Goal: Task Accomplishment & Management: Complete application form

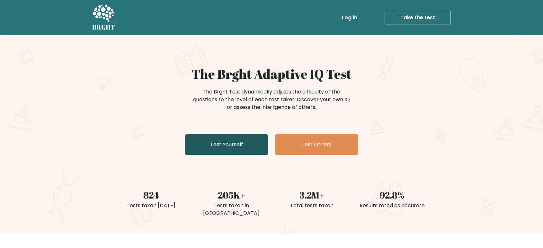
click at [222, 145] on link "Test Yourself" at bounding box center [227, 144] width 84 height 21
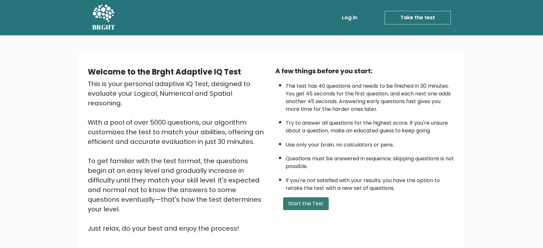
click at [303, 201] on button "Start the Test" at bounding box center [306, 203] width 46 height 13
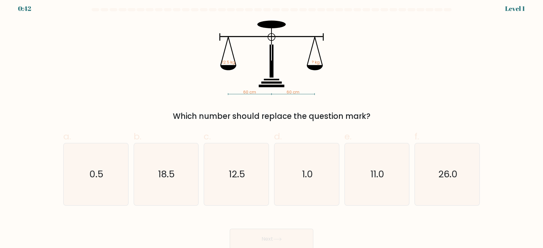
scroll to position [5, 0]
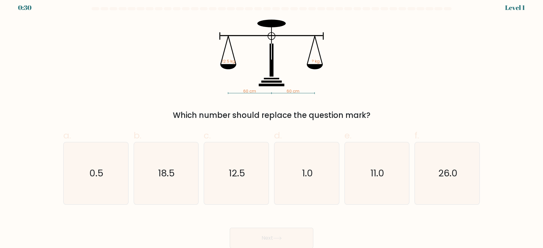
drag, startPoint x: 231, startPoint y: 186, endPoint x: 252, endPoint y: 217, distance: 37.0
click at [231, 186] on icon "12.5" at bounding box center [236, 173] width 62 height 62
click at [271, 123] on input "c. 12.5" at bounding box center [271, 121] width 0 height 4
radio input "true"
click at [278, 240] on icon at bounding box center [277, 238] width 9 height 4
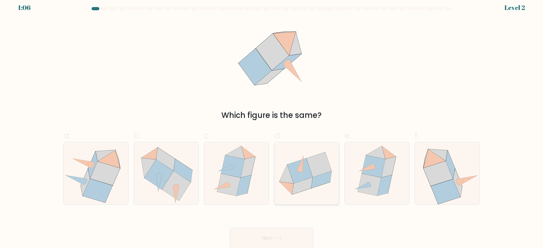
click at [306, 177] on icon at bounding box center [299, 170] width 25 height 25
click at [272, 123] on input "d." at bounding box center [271, 121] width 0 height 4
radio input "true"
click at [284, 239] on button "Next" at bounding box center [272, 238] width 84 height 21
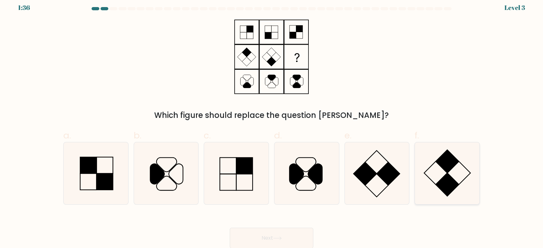
click at [444, 171] on icon at bounding box center [447, 173] width 62 height 62
click at [272, 123] on input "f." at bounding box center [271, 121] width 0 height 4
radio input "true"
click at [290, 237] on button "Next" at bounding box center [272, 238] width 84 height 21
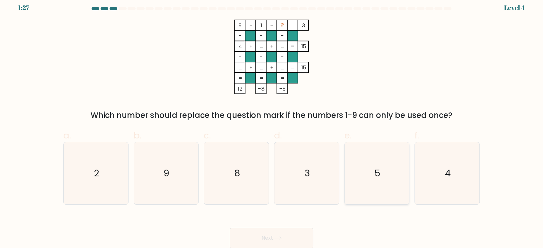
drag, startPoint x: 396, startPoint y: 168, endPoint x: 352, endPoint y: 193, distance: 50.0
click at [396, 168] on icon "5" at bounding box center [377, 173] width 62 height 62
click at [272, 123] on input "e. 5" at bounding box center [271, 121] width 0 height 4
radio input "true"
click at [274, 238] on button "Next" at bounding box center [272, 238] width 84 height 21
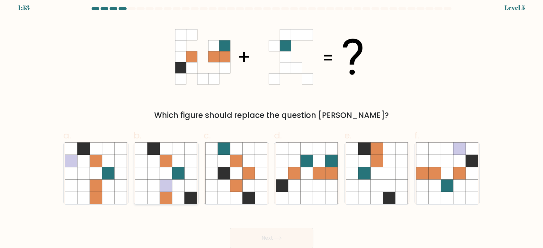
drag, startPoint x: 161, startPoint y: 176, endPoint x: 175, endPoint y: 181, distance: 15.3
click at [161, 176] on icon at bounding box center [166, 173] width 12 height 12
click at [271, 123] on input "b." at bounding box center [271, 121] width 0 height 4
radio input "true"
click at [283, 238] on button "Next" at bounding box center [272, 238] width 84 height 21
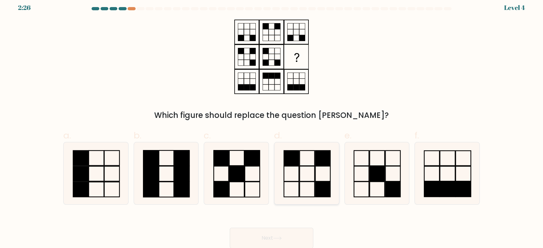
click at [308, 181] on rect at bounding box center [306, 188] width 15 height 15
click at [272, 123] on input "d." at bounding box center [271, 121] width 0 height 4
radio input "true"
click at [276, 238] on icon at bounding box center [277, 238] width 9 height 4
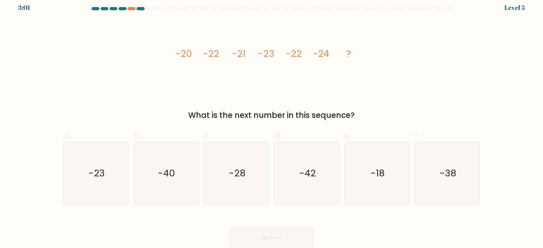
drag, startPoint x: 172, startPoint y: 55, endPoint x: 393, endPoint y: 119, distance: 230.1
click at [393, 119] on div "image/svg+xml -20 -22 -21 -23 -22 -24 ? What is the next number in this sequenc…" at bounding box center [271, 71] width 424 height 102
copy div "-20 -22 -21 -23 -22 -24 ? What is the next number in this sequence?"
click at [95, 172] on text "-23" at bounding box center [96, 173] width 16 height 13
click at [271, 123] on input "a. -23" at bounding box center [271, 121] width 0 height 4
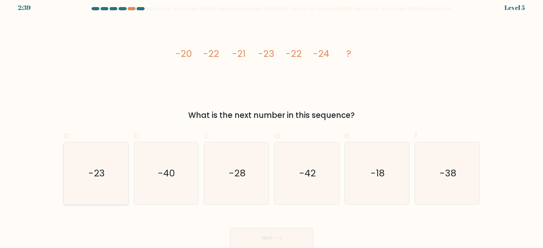
radio input "true"
click at [265, 236] on button "Next" at bounding box center [272, 238] width 84 height 21
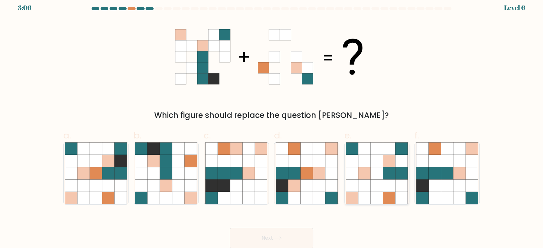
click at [362, 164] on icon at bounding box center [364, 161] width 12 height 12
click at [272, 123] on input "e." at bounding box center [271, 121] width 0 height 4
radio input "true"
click at [261, 240] on button "Next" at bounding box center [272, 238] width 84 height 21
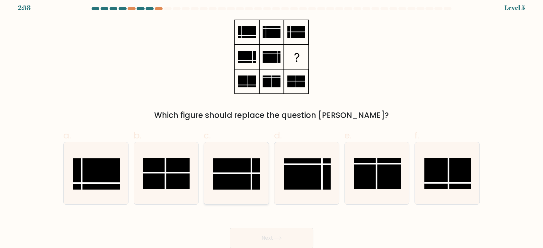
click at [236, 168] on rect at bounding box center [236, 173] width 47 height 31
click at [271, 123] on input "c." at bounding box center [271, 121] width 0 height 4
radio input "true"
click at [269, 237] on button "Next" at bounding box center [272, 238] width 84 height 21
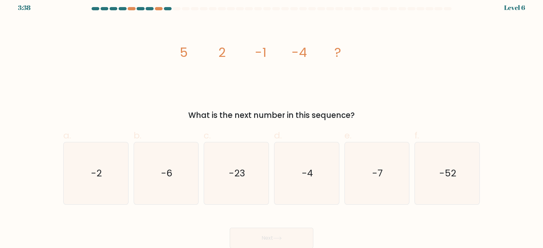
drag, startPoint x: 145, startPoint y: 15, endPoint x: 175, endPoint y: 33, distance: 34.3
click at [175, 33] on form at bounding box center [271, 127] width 543 height 241
drag, startPoint x: 159, startPoint y: 40, endPoint x: 210, endPoint y: 76, distance: 62.7
click at [216, 78] on div "image/svg+xml 5 2 -1 -4 ? What is the next number in this sequence?" at bounding box center [271, 71] width 424 height 102
click at [183, 60] on tspan "5" at bounding box center [184, 52] width 8 height 18
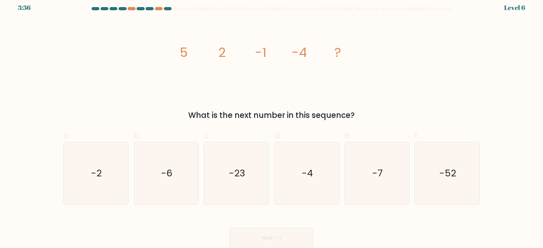
drag, startPoint x: 182, startPoint y: 55, endPoint x: 374, endPoint y: 113, distance: 200.5
click at [360, 109] on div "image/svg+xml 5 2 -1 -4 ? What is the next number in this sequence?" at bounding box center [271, 71] width 424 height 102
copy div "5 2 -1 -4 ? What is the next number in this sequence?"
drag, startPoint x: 385, startPoint y: 172, endPoint x: 356, endPoint y: 197, distance: 38.3
click at [384, 172] on icon "-7" at bounding box center [377, 173] width 62 height 62
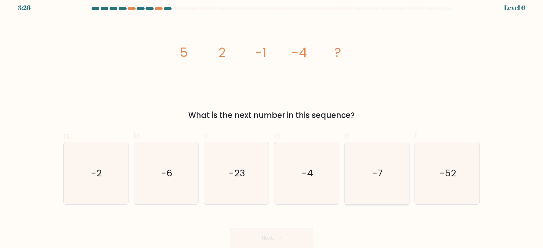
click at [272, 123] on input "e. -7" at bounding box center [271, 121] width 0 height 4
radio input "true"
click at [276, 237] on icon at bounding box center [277, 238] width 9 height 4
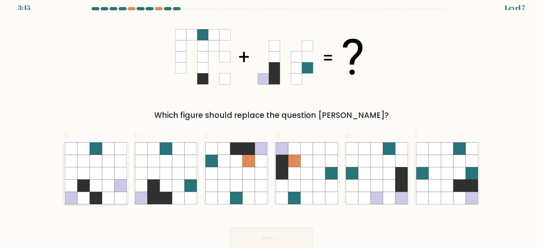
click at [120, 172] on icon at bounding box center [120, 173] width 12 height 12
click at [271, 123] on input "a." at bounding box center [271, 121] width 0 height 4
radio input "true"
click at [283, 238] on button "Next" at bounding box center [272, 238] width 84 height 21
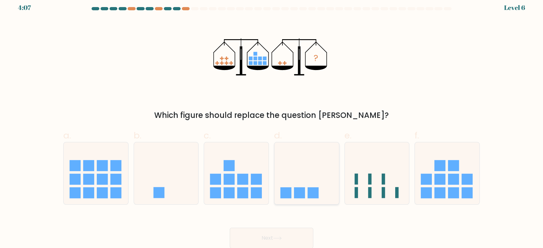
click at [302, 178] on icon at bounding box center [306, 172] width 65 height 53
click at [272, 123] on input "d." at bounding box center [271, 121] width 0 height 4
radio input "true"
click at [278, 234] on button "Next" at bounding box center [272, 238] width 84 height 21
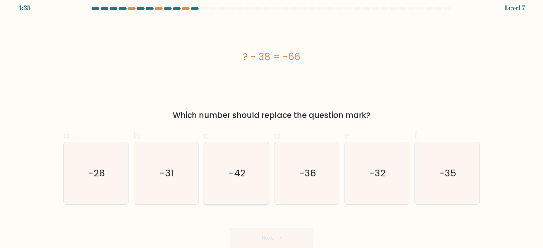
drag, startPoint x: 219, startPoint y: 188, endPoint x: 253, endPoint y: 223, distance: 49.3
click at [220, 188] on icon "-42" at bounding box center [236, 173] width 62 height 62
click at [271, 123] on input "c. -42" at bounding box center [271, 121] width 0 height 4
radio input "true"
click at [270, 234] on button "Next" at bounding box center [272, 238] width 84 height 21
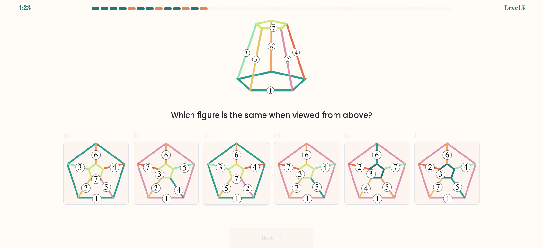
click at [221, 169] on icon at bounding box center [220, 167] width 3 height 6
click at [271, 123] on input "c." at bounding box center [271, 121] width 0 height 4
radio input "true"
click at [290, 241] on button "Next" at bounding box center [272, 238] width 84 height 21
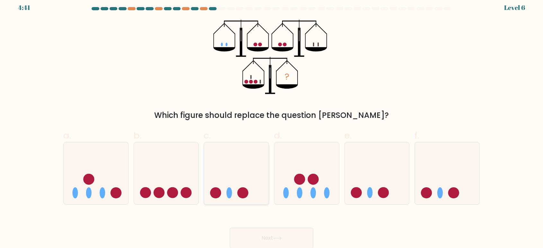
click at [256, 166] on icon at bounding box center [236, 172] width 65 height 53
click at [271, 123] on input "c." at bounding box center [271, 121] width 0 height 4
radio input "true"
click at [268, 239] on button "Next" at bounding box center [272, 238] width 84 height 21
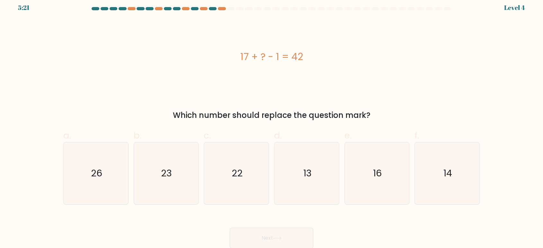
drag, startPoint x: 253, startPoint y: 53, endPoint x: 321, endPoint y: 64, distance: 68.9
click at [320, 65] on div "17 + ? - 1 = 42" at bounding box center [271, 57] width 416 height 75
copy div "17 + ? - 1 = 42"
click at [100, 181] on icon "26" at bounding box center [96, 173] width 62 height 62
click at [271, 123] on input "a. 26" at bounding box center [271, 121] width 0 height 4
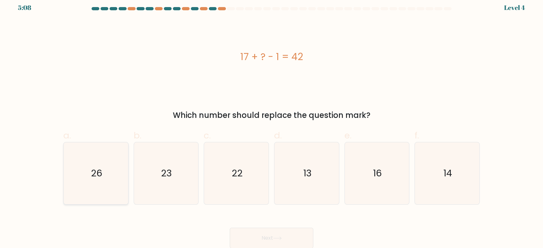
radio input "true"
click at [290, 236] on button "Next" at bounding box center [272, 238] width 84 height 21
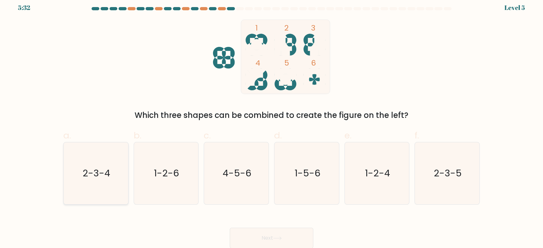
drag, startPoint x: 100, startPoint y: 177, endPoint x: 107, endPoint y: 179, distance: 6.6
click at [100, 177] on text "2-3-4" at bounding box center [97, 173] width 28 height 13
click at [271, 123] on input "a. 2-3-4" at bounding box center [271, 121] width 0 height 4
radio input "true"
click at [276, 240] on icon at bounding box center [277, 238] width 9 height 4
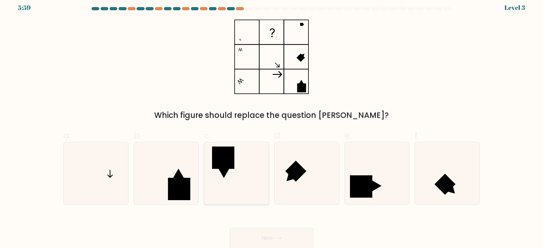
click at [248, 173] on icon at bounding box center [236, 173] width 62 height 62
click at [271, 123] on input "c." at bounding box center [271, 121] width 0 height 4
radio input "true"
click at [273, 234] on button "Next" at bounding box center [272, 238] width 84 height 21
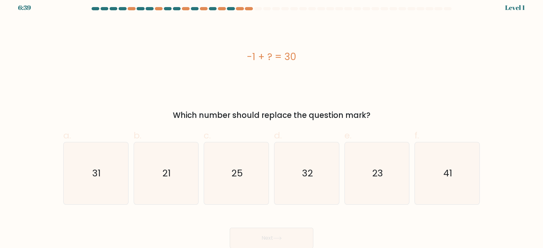
drag, startPoint x: 243, startPoint y: 58, endPoint x: 344, endPoint y: 64, distance: 102.0
click at [344, 64] on div "-1 + ? = 30" at bounding box center [271, 56] width 416 height 14
copy div "-1 + ? = 30"
click at [103, 173] on icon "31" at bounding box center [96, 173] width 62 height 62
click at [271, 123] on input "a. 31" at bounding box center [271, 121] width 0 height 4
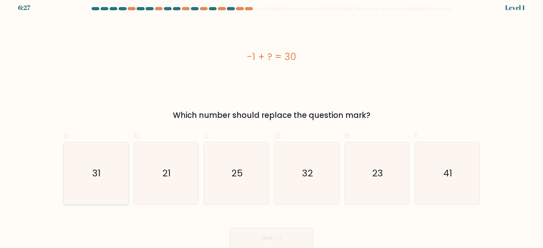
radio input "true"
click at [299, 239] on button "Next" at bounding box center [272, 238] width 84 height 21
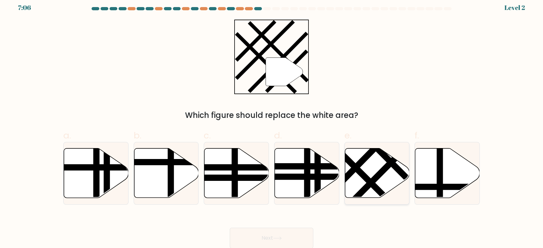
click at [385, 185] on icon at bounding box center [377, 172] width 65 height 49
click at [272, 123] on input "e." at bounding box center [271, 121] width 0 height 4
radio input "true"
click at [257, 238] on button "Next" at bounding box center [272, 238] width 84 height 21
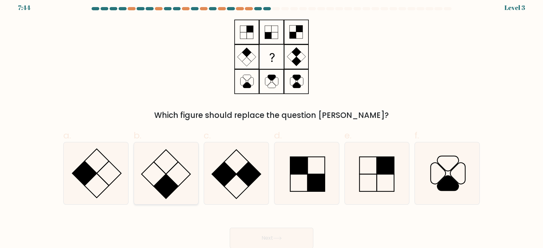
click at [185, 174] on icon at bounding box center [166, 173] width 62 height 62
click at [271, 123] on input "b." at bounding box center [271, 121] width 0 height 4
radio input "true"
click at [279, 243] on button "Next" at bounding box center [272, 238] width 84 height 21
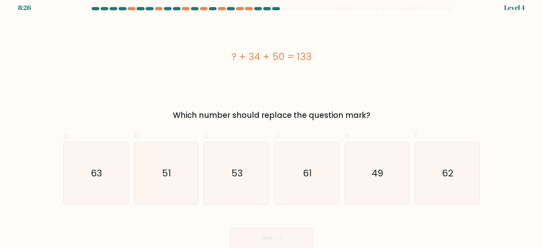
drag, startPoint x: 222, startPoint y: 60, endPoint x: 309, endPoint y: 62, distance: 87.4
click at [309, 62] on div "? + 34 + 50 = 133" at bounding box center [271, 56] width 416 height 14
drag, startPoint x: 228, startPoint y: 59, endPoint x: 335, endPoint y: 64, distance: 106.4
click at [335, 64] on div "? + 34 + 50 = 133" at bounding box center [271, 57] width 416 height 75
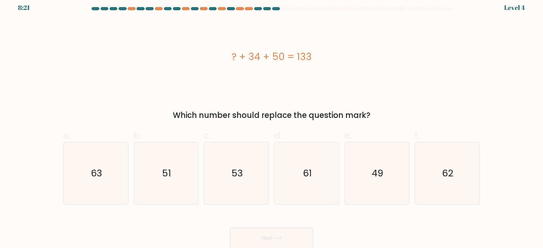
copy div "? + 34 + 50 = 133"
click at [373, 182] on icon "49" at bounding box center [377, 173] width 62 height 62
click at [272, 123] on input "e. 49" at bounding box center [271, 121] width 0 height 4
radio input "true"
click at [260, 236] on button "Next" at bounding box center [272, 238] width 84 height 21
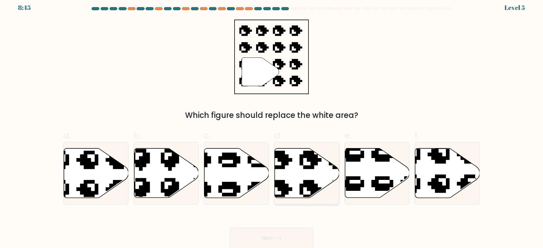
click at [293, 172] on icon at bounding box center [307, 172] width 65 height 49
click at [272, 123] on input "d." at bounding box center [271, 121] width 0 height 4
radio input "true"
click at [277, 239] on icon at bounding box center [277, 238] width 9 height 4
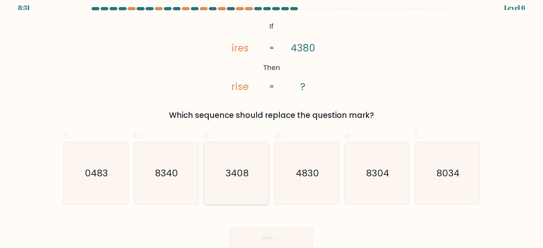
click at [250, 174] on icon "3408" at bounding box center [236, 173] width 62 height 62
click at [271, 123] on input "c. 3408" at bounding box center [271, 121] width 0 height 4
radio input "true"
click at [273, 237] on button "Next" at bounding box center [272, 238] width 84 height 21
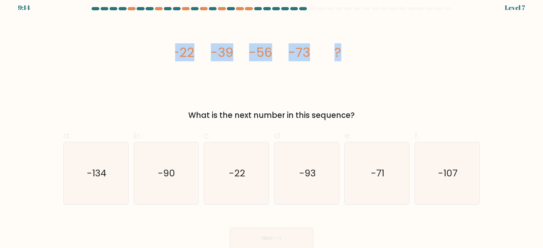
drag, startPoint x: 168, startPoint y: 45, endPoint x: 389, endPoint y: 56, distance: 221.3
click at [389, 56] on div "image/svg+xml -22 -39 -56 -73 ? What is the next number in this sequence?" at bounding box center [271, 71] width 424 height 102
copy g "-22 -39 -56 -73 ?"
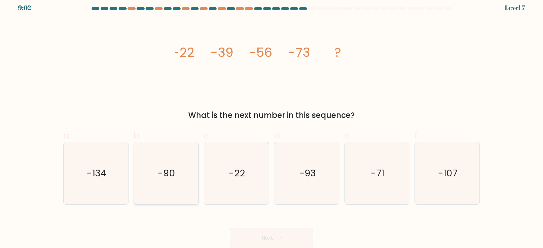
click at [156, 179] on icon "-90" at bounding box center [166, 173] width 62 height 62
click at [271, 123] on input "b. -90" at bounding box center [271, 121] width 0 height 4
radio input "true"
click at [296, 241] on button "Next" at bounding box center [272, 238] width 84 height 21
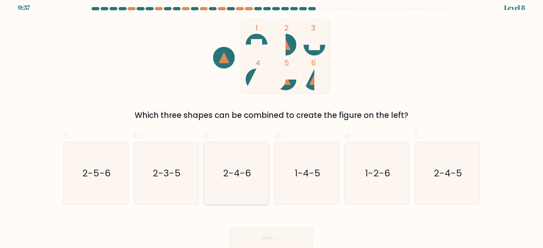
click at [246, 184] on icon "2-4-6" at bounding box center [236, 173] width 62 height 62
click at [271, 123] on input "c. 2-4-6" at bounding box center [271, 121] width 0 height 4
radio input "true"
click at [271, 229] on button "Next" at bounding box center [272, 238] width 84 height 21
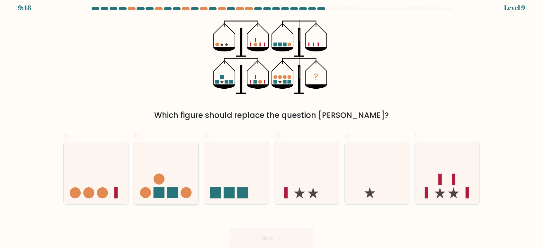
click at [173, 168] on icon at bounding box center [166, 172] width 65 height 53
click at [271, 123] on input "b." at bounding box center [271, 121] width 0 height 4
radio input "true"
click at [289, 238] on button "Next" at bounding box center [272, 238] width 84 height 21
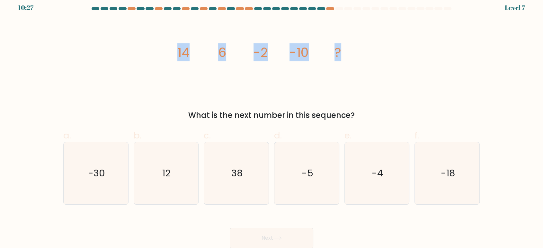
drag, startPoint x: 159, startPoint y: 61, endPoint x: 370, endPoint y: 68, distance: 211.5
click at [370, 68] on div "image/svg+xml 14 6 -2 -10 ? What is the next number in this sequence?" at bounding box center [271, 71] width 424 height 102
copy g "14 6 -2 -10 ?"
click at [448, 167] on text "-18" at bounding box center [448, 173] width 14 height 13
click at [272, 123] on input "f. -18" at bounding box center [271, 121] width 0 height 4
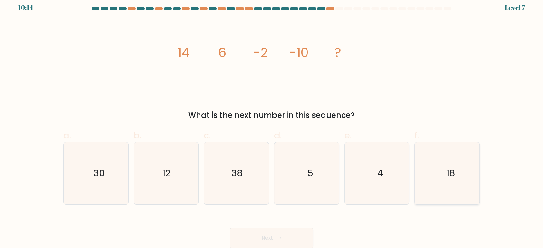
radio input "true"
click at [286, 234] on button "Next" at bounding box center [272, 238] width 84 height 21
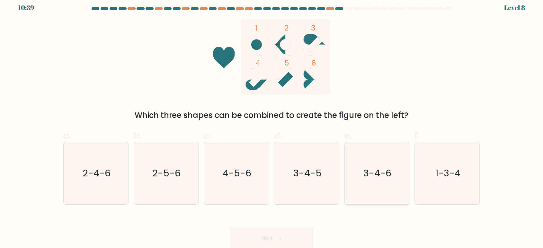
click at [382, 182] on icon "3-4-6" at bounding box center [377, 173] width 62 height 62
click at [272, 123] on input "e. 3-4-6" at bounding box center [271, 121] width 0 height 4
radio input "true"
click at [280, 234] on button "Next" at bounding box center [272, 238] width 84 height 21
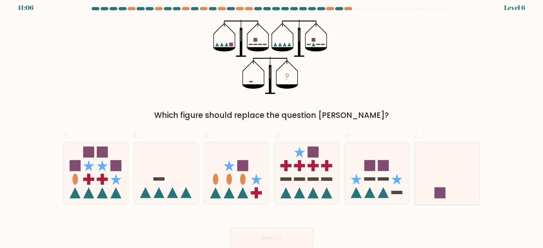
click at [442, 164] on icon at bounding box center [447, 172] width 65 height 53
click at [272, 123] on input "f." at bounding box center [271, 121] width 0 height 4
radio input "true"
click at [283, 237] on button "Next" at bounding box center [272, 238] width 84 height 21
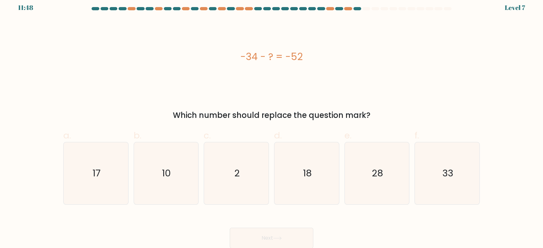
drag, startPoint x: 231, startPoint y: 61, endPoint x: 349, endPoint y: 70, distance: 117.9
click at [349, 70] on div "-34 - ? = -52" at bounding box center [271, 57] width 416 height 75
copy div "-34 - ? = -52"
click at [309, 177] on text "18" at bounding box center [307, 173] width 9 height 13
click at [307, 183] on icon "18" at bounding box center [307, 173] width 62 height 62
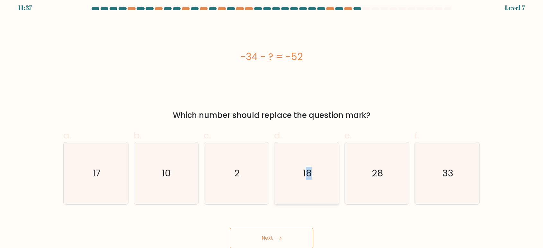
click at [272, 123] on input "d. 18" at bounding box center [271, 121] width 0 height 4
radio input "true"
click at [288, 237] on button "Next" at bounding box center [272, 238] width 84 height 21
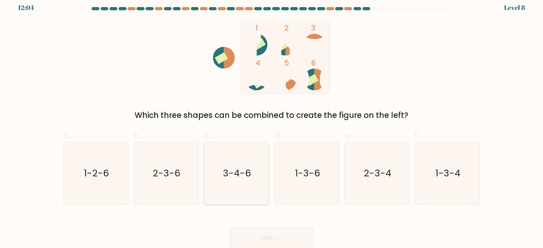
click at [235, 192] on icon "3-4-6" at bounding box center [236, 173] width 62 height 62
click at [271, 123] on input "c. 3-4-6" at bounding box center [271, 121] width 0 height 4
radio input "true"
click at [276, 235] on button "Next" at bounding box center [272, 238] width 84 height 21
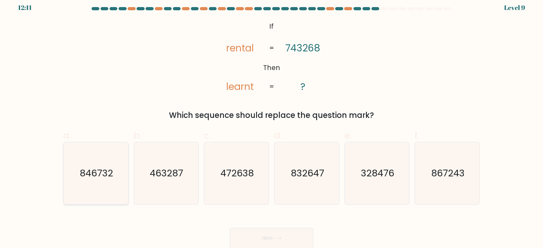
click at [102, 190] on icon "846732" at bounding box center [96, 173] width 62 height 62
click at [271, 123] on input "a. 846732" at bounding box center [271, 121] width 0 height 4
radio input "true"
click at [268, 231] on button "Next" at bounding box center [272, 238] width 84 height 21
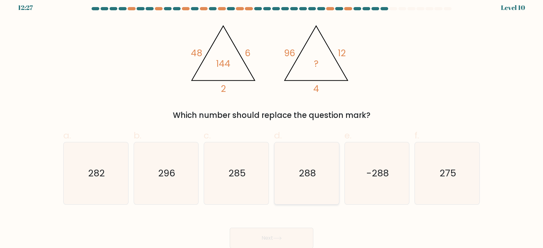
click at [329, 176] on icon "288" at bounding box center [307, 173] width 62 height 62
click at [272, 123] on input "d. 288" at bounding box center [271, 121] width 0 height 4
radio input "true"
click at [270, 235] on button "Next" at bounding box center [272, 238] width 84 height 21
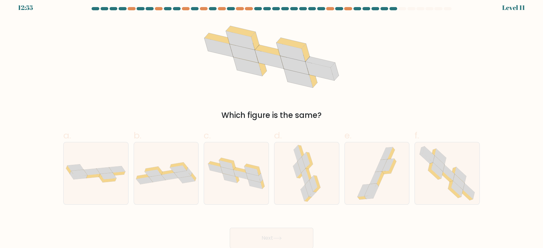
drag, startPoint x: 472, startPoint y: 174, endPoint x: 429, endPoint y: 208, distance: 55.1
click at [472, 174] on icon at bounding box center [446, 173] width 63 height 62
click at [272, 123] on input "f." at bounding box center [271, 121] width 0 height 4
radio input "true"
click at [300, 234] on button "Next" at bounding box center [272, 238] width 84 height 21
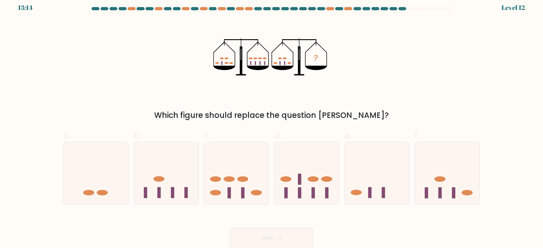
drag, startPoint x: 232, startPoint y: 182, endPoint x: 274, endPoint y: 220, distance: 56.8
click at [232, 182] on icon at bounding box center [236, 172] width 65 height 53
click at [271, 123] on input "c." at bounding box center [271, 121] width 0 height 4
radio input "true"
click at [280, 238] on icon at bounding box center [277, 238] width 9 height 4
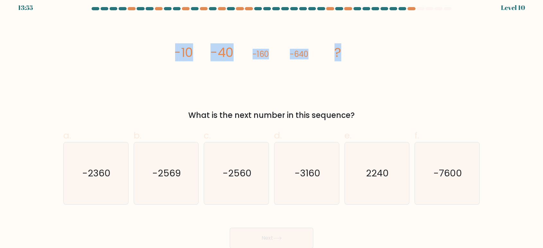
drag, startPoint x: 163, startPoint y: 51, endPoint x: 358, endPoint y: 56, distance: 194.7
click at [357, 55] on div "image/svg+xml -10 -40 -160 -640 ? What is the next number in this sequence?" at bounding box center [271, 71] width 424 height 102
copy g "-10 -40 -160 -640 ?"
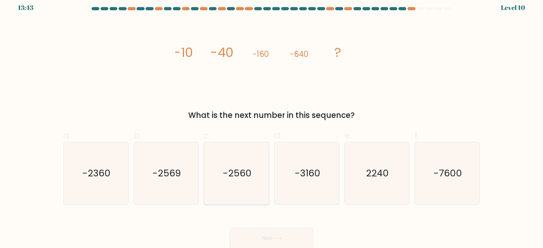
click at [237, 170] on text "-2560" at bounding box center [237, 173] width 29 height 13
click at [271, 123] on input "c. -2560" at bounding box center [271, 121] width 0 height 4
radio input "true"
click at [257, 244] on button "Next" at bounding box center [272, 238] width 84 height 21
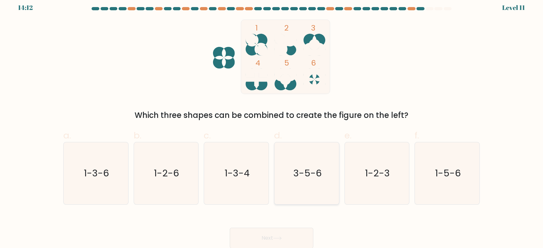
click at [314, 177] on text "3-5-6" at bounding box center [307, 173] width 28 height 13
click at [272, 123] on input "d. 3-5-6" at bounding box center [271, 121] width 0 height 4
radio input "true"
click at [275, 238] on icon at bounding box center [277, 238] width 9 height 4
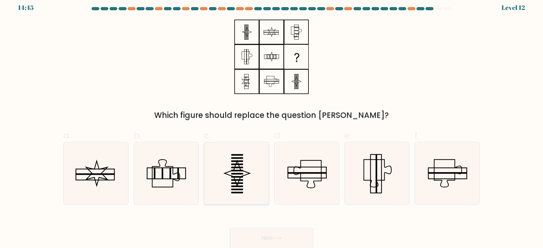
click at [239, 190] on rect at bounding box center [237, 190] width 12 height 2
click at [271, 123] on input "c." at bounding box center [271, 121] width 0 height 4
radio input "true"
click at [267, 238] on button "Next" at bounding box center [272, 238] width 84 height 21
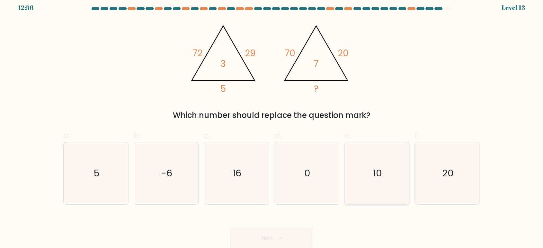
click at [400, 192] on icon "10" at bounding box center [377, 173] width 62 height 62
click at [272, 123] on input "e. 10" at bounding box center [271, 121] width 0 height 4
radio input "true"
click at [280, 236] on button "Next" at bounding box center [272, 238] width 84 height 21
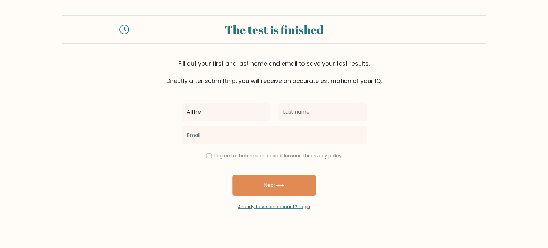
type input "Alffred"
type input "Alfred"
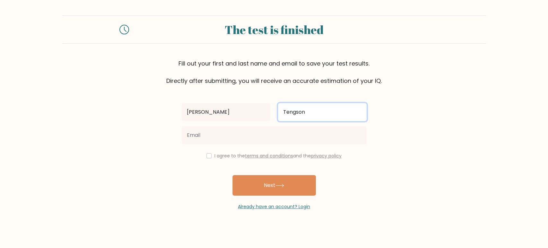
type input "Tengson"
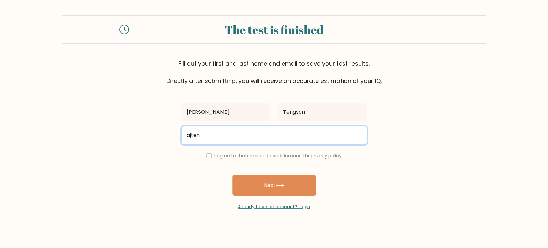
type input "ajtengson1818@gmail.com"
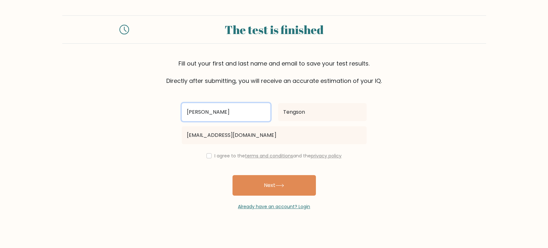
click at [211, 118] on input "Alfred" at bounding box center [226, 112] width 89 height 18
type input "Alfred John"
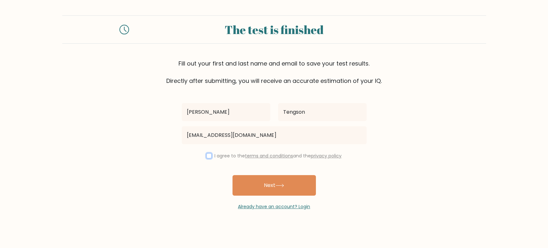
click at [208, 155] on input "checkbox" at bounding box center [209, 155] width 5 height 5
checkbox input "true"
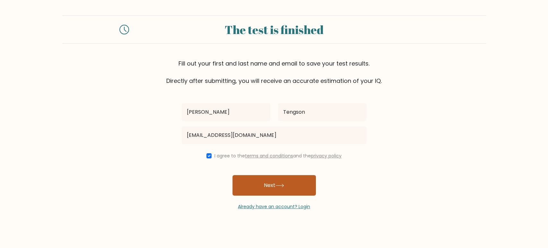
click at [267, 188] on button "Next" at bounding box center [275, 185] width 84 height 21
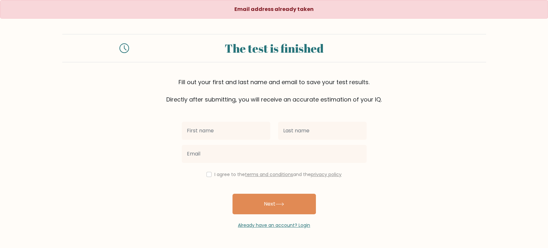
click at [225, 129] on input "text" at bounding box center [226, 131] width 89 height 18
type input "[PERSON_NAME]"
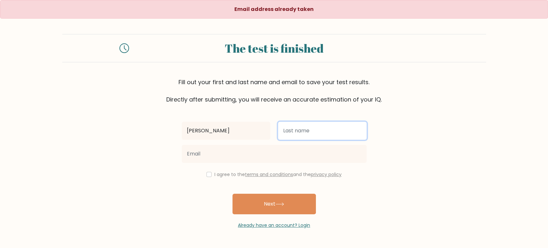
click at [294, 128] on input "text" at bounding box center [322, 131] width 89 height 18
type input "Tengson"
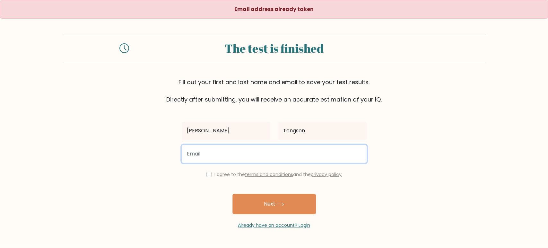
click at [251, 150] on input "email" at bounding box center [274, 154] width 185 height 18
type input "[EMAIL_ADDRESS][DOMAIN_NAME]"
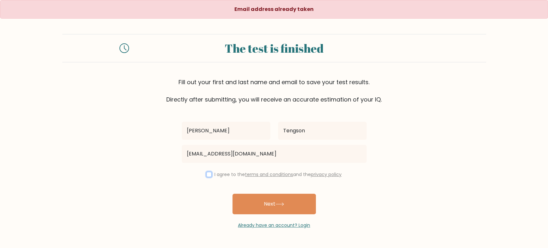
click at [208, 172] on input "checkbox" at bounding box center [209, 174] width 5 height 5
checkbox input "true"
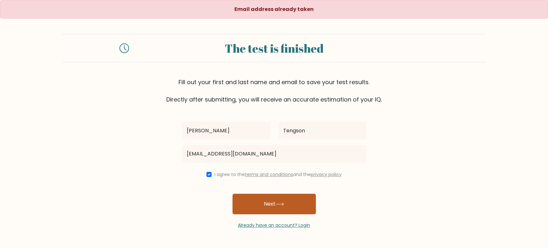
click at [270, 204] on button "Next" at bounding box center [275, 204] width 84 height 21
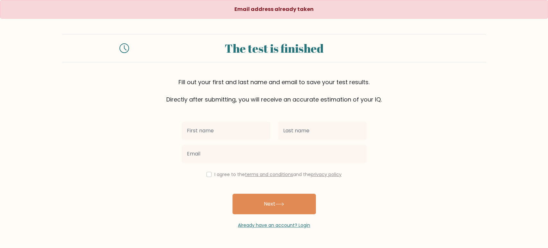
click at [242, 131] on input "text" at bounding box center [226, 131] width 89 height 18
type input "[PERSON_NAME]"
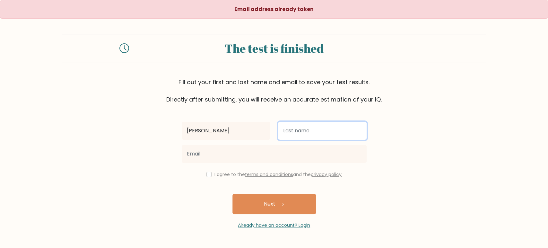
click at [293, 133] on input "text" at bounding box center [322, 131] width 89 height 18
type input "[PERSON_NAME]"
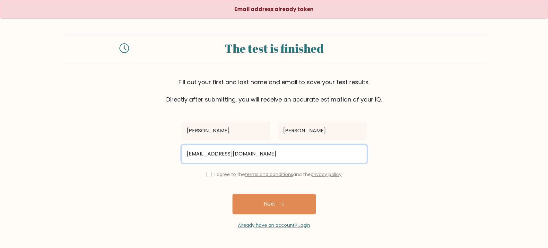
type input "yhanaa26@gmail.com"
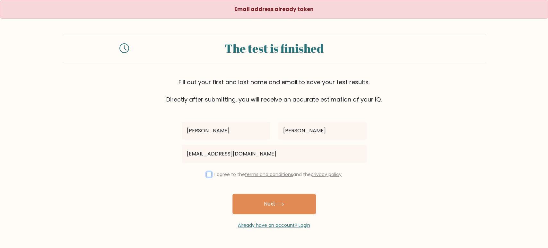
click at [207, 172] on input "checkbox" at bounding box center [209, 174] width 5 height 5
checkbox input "true"
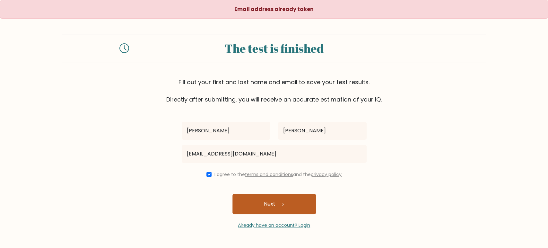
click at [275, 202] on button "Next" at bounding box center [275, 204] width 84 height 21
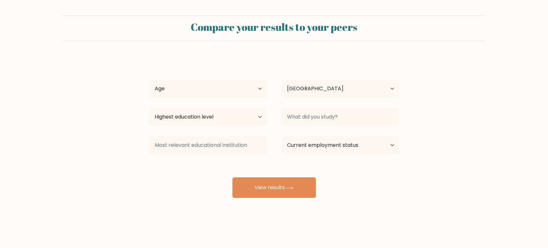
select select "PH"
click at [225, 93] on select "Age Under [DEMOGRAPHIC_DATA] [DEMOGRAPHIC_DATA] [DEMOGRAPHIC_DATA] [DEMOGRAPHIC…" at bounding box center [208, 89] width 117 height 18
select select "25_34"
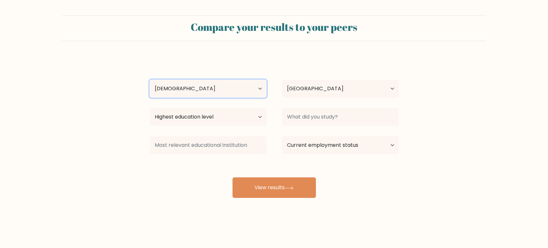
click at [150, 80] on select "Age Under [DEMOGRAPHIC_DATA] [DEMOGRAPHIC_DATA] [DEMOGRAPHIC_DATA] [DEMOGRAPHIC…" at bounding box center [208, 89] width 117 height 18
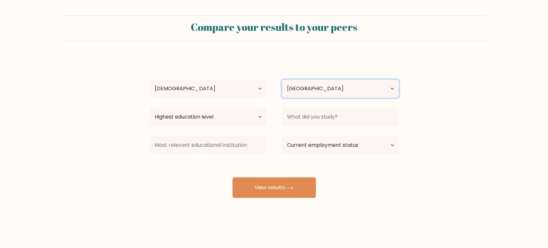
click at [296, 84] on select "Country [GEOGRAPHIC_DATA] [GEOGRAPHIC_DATA] [GEOGRAPHIC_DATA] [US_STATE] [GEOGR…" at bounding box center [340, 89] width 117 height 18
drag, startPoint x: 297, startPoint y: 84, endPoint x: 285, endPoint y: 89, distance: 12.9
click at [297, 84] on select "Country [GEOGRAPHIC_DATA] [GEOGRAPHIC_DATA] [GEOGRAPHIC_DATA] [US_STATE] [GEOGR…" at bounding box center [340, 89] width 117 height 18
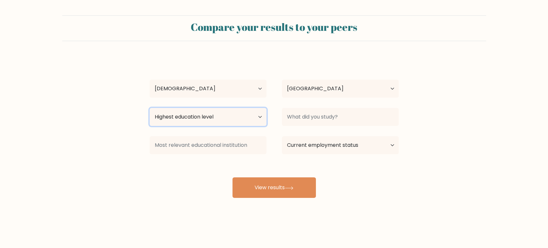
click at [208, 118] on select "Highest education level No schooling Primary Lower Secondary Upper Secondary Oc…" at bounding box center [208, 117] width 117 height 18
select select "bachelors_degree"
click at [150, 108] on select "Highest education level No schooling Primary Lower Secondary Upper Secondary Oc…" at bounding box center [208, 117] width 117 height 18
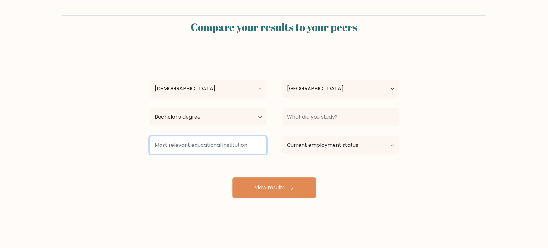
click at [190, 146] on input at bounding box center [208, 145] width 117 height 18
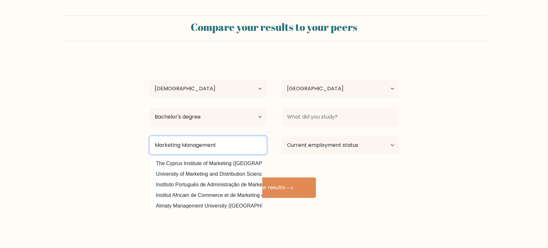
type input "Marketing"
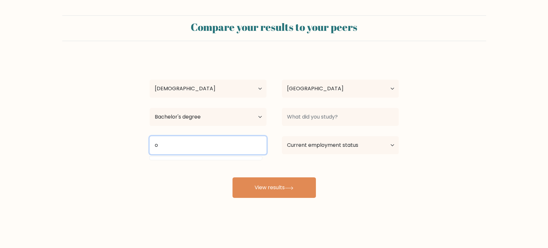
type input "ot"
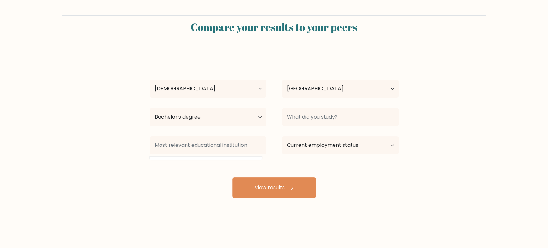
click at [113, 146] on form "Compare your results to your peers Alfred John John Age Under 18 years old 18-2…" at bounding box center [274, 106] width 548 height 182
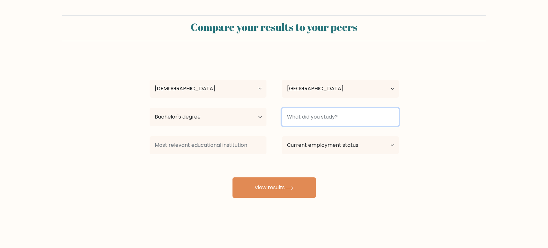
click at [296, 117] on input at bounding box center [340, 117] width 117 height 18
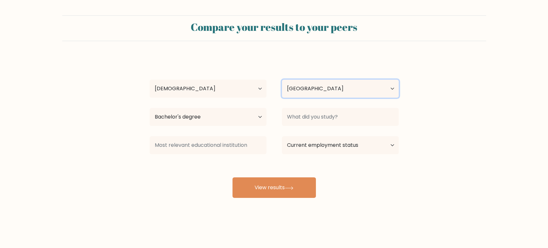
click at [304, 90] on select "Country Afghanistan Albania Algeria American Samoa Andorra Angola Anguilla Anta…" at bounding box center [340, 89] width 117 height 18
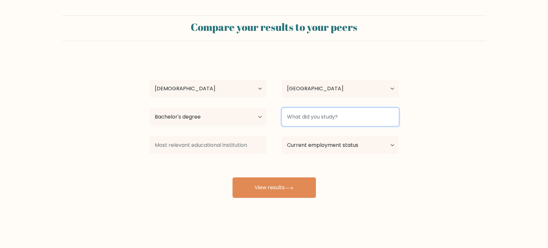
click at [310, 114] on input at bounding box center [340, 117] width 117 height 18
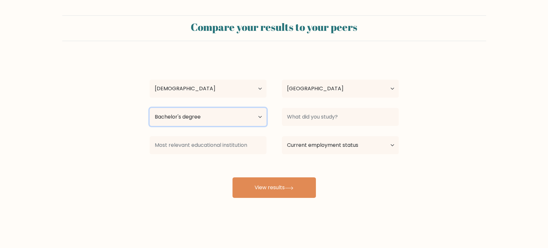
click at [217, 114] on select "Highest education level No schooling Primary Lower Secondary Upper Secondary Oc…" at bounding box center [208, 117] width 117 height 18
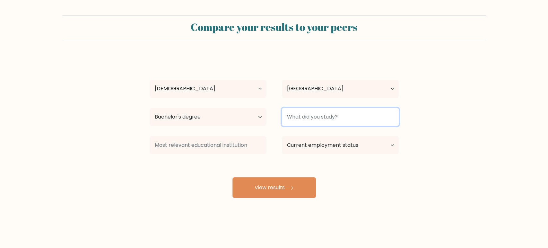
click at [296, 118] on input at bounding box center [340, 117] width 117 height 18
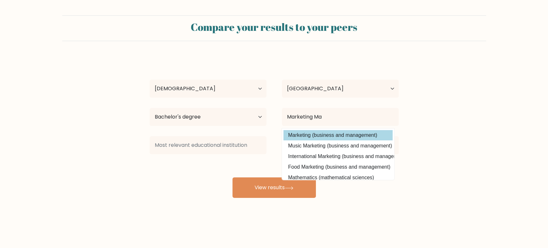
click at [324, 137] on option "Marketing (business and management)" at bounding box center [338, 135] width 109 height 10
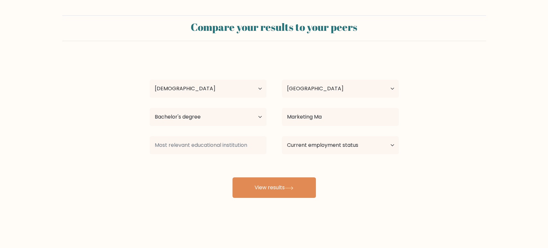
type input "Marketing"
click at [311, 146] on select "Current employment status Employed Student Retired Other / prefer not to answer" at bounding box center [340, 145] width 117 height 18
select select "other"
click at [282, 136] on select "Current employment status Employed Student Retired Other / prefer not to answer" at bounding box center [340, 145] width 117 height 18
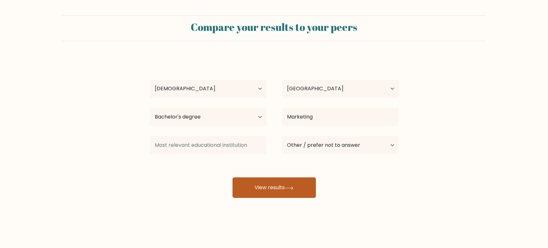
click at [267, 187] on button "View results" at bounding box center [275, 187] width 84 height 21
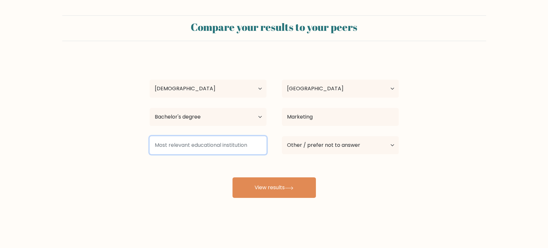
click at [208, 150] on input at bounding box center [208, 145] width 117 height 18
type input "NA"
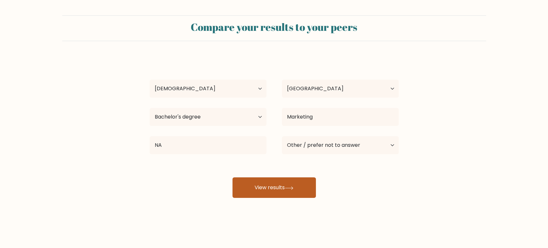
click at [259, 186] on button "View results" at bounding box center [275, 187] width 84 height 21
